Goal: Information Seeking & Learning: Learn about a topic

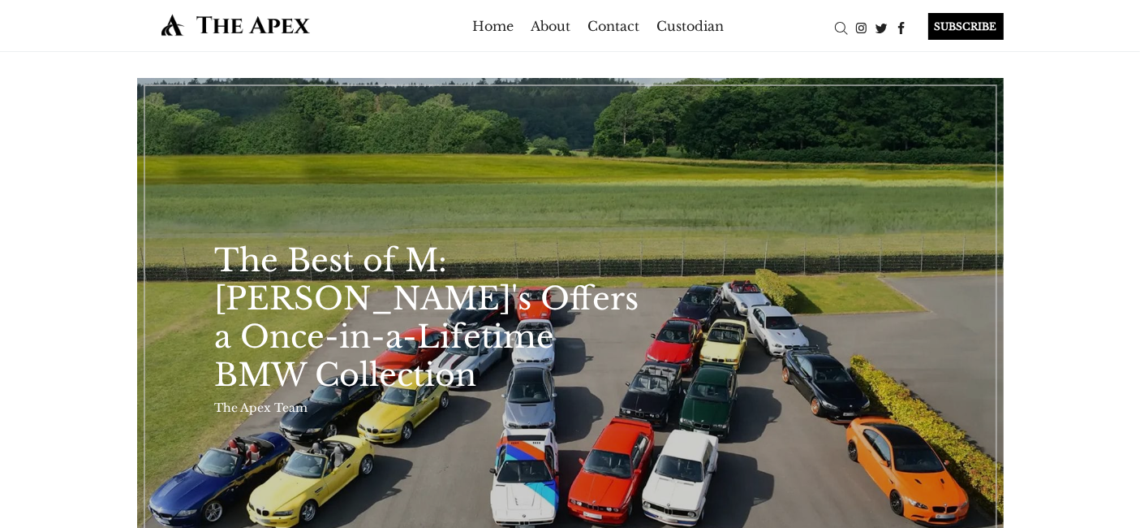
click at [781, 297] on link "The Best of M: RM Sotheby's Offers a Once-in-a-Lifetime BMW Collection" at bounding box center [570, 322] width 867 height 488
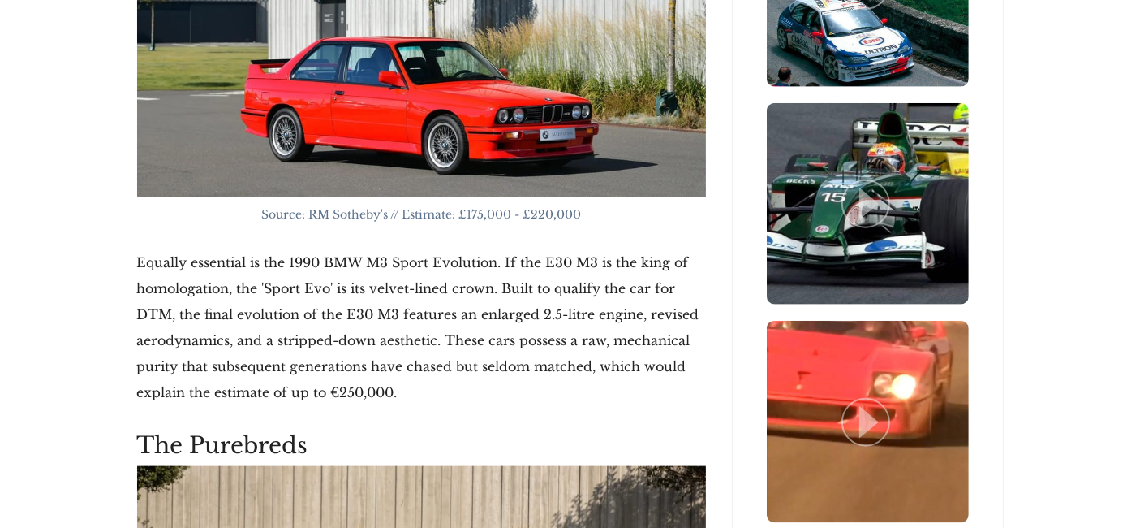
scroll to position [1884, 0]
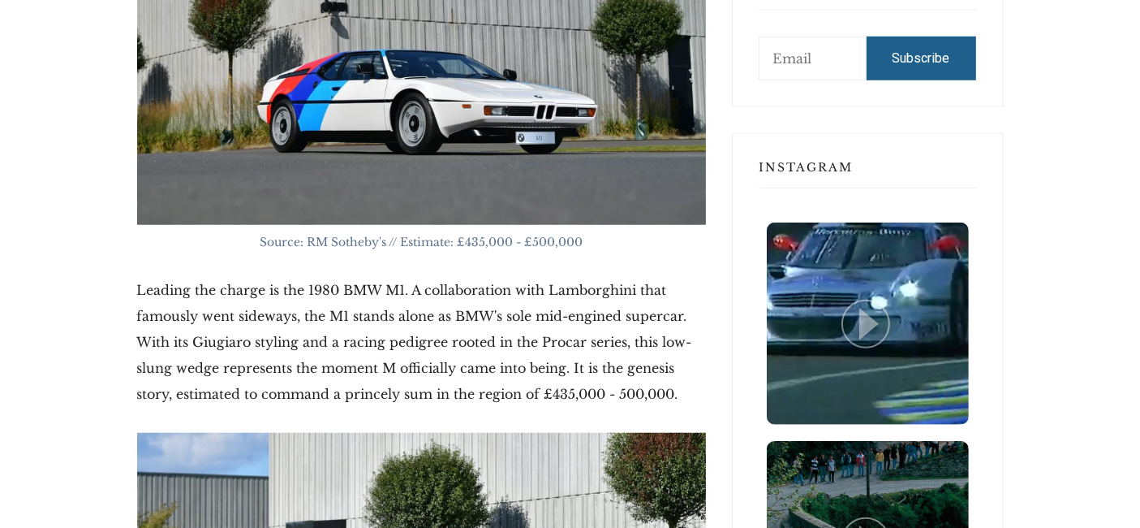
scroll to position [1291, 0]
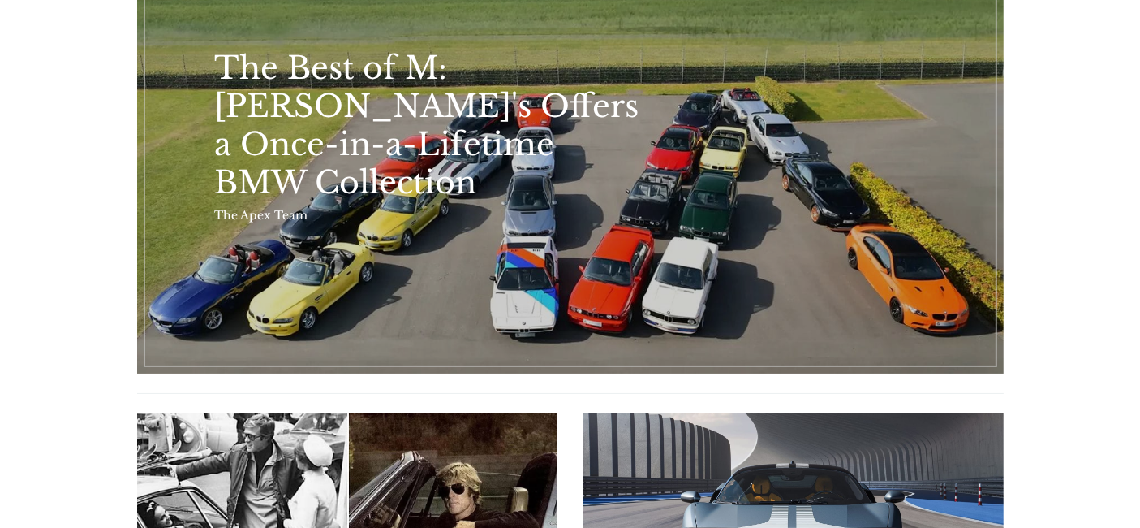
scroll to position [160, 0]
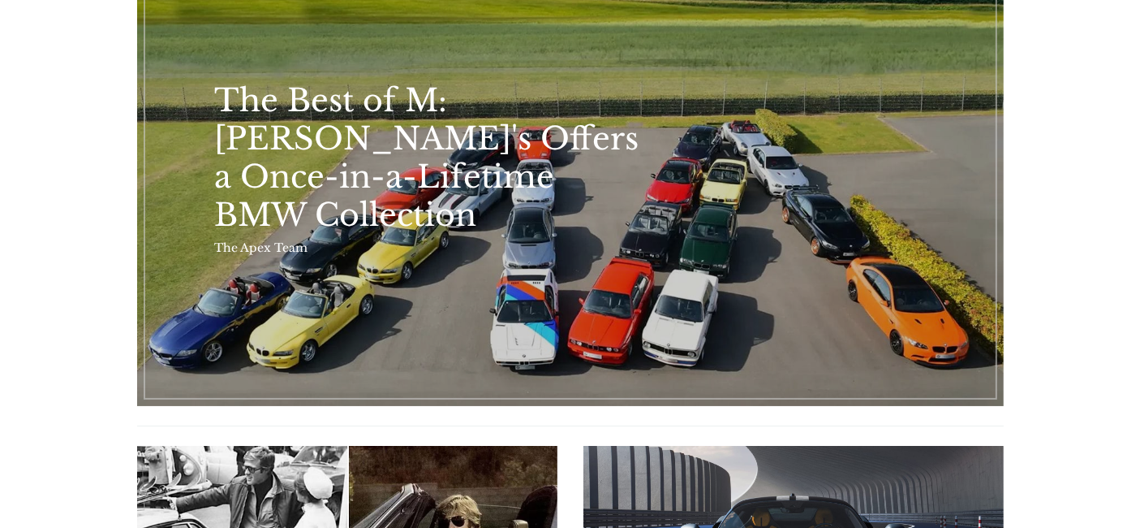
click at [740, 210] on link "The Best of M: RM Sotheby's Offers a Once-in-a-Lifetime BMW Collection" at bounding box center [570, 162] width 867 height 488
